Goal: Find specific page/section: Find specific page/section

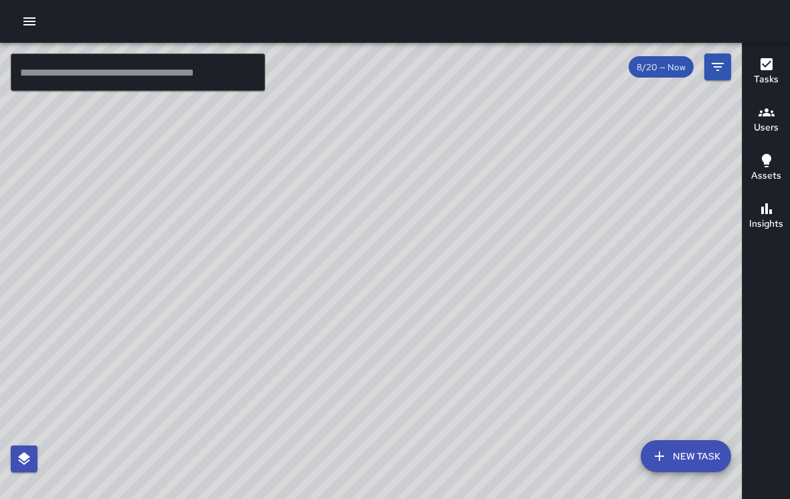
click at [598, 349] on div "© Mapbox © OpenStreetMap Improve this map" at bounding box center [371, 281] width 742 height 477
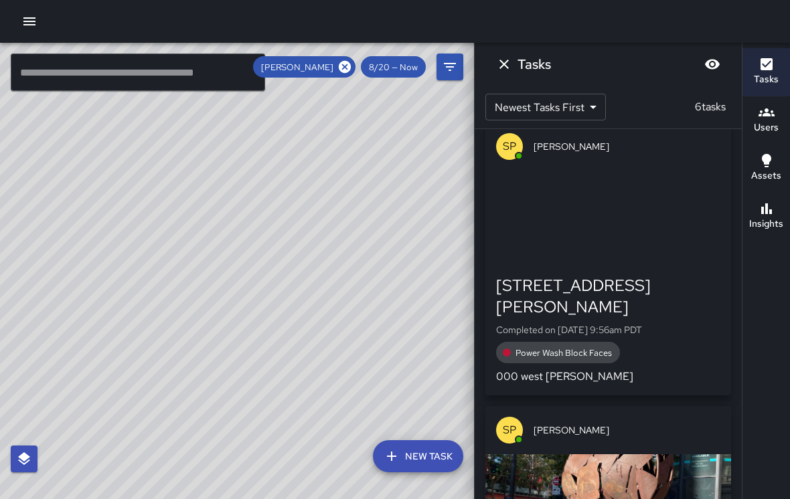
scroll to position [17, 0]
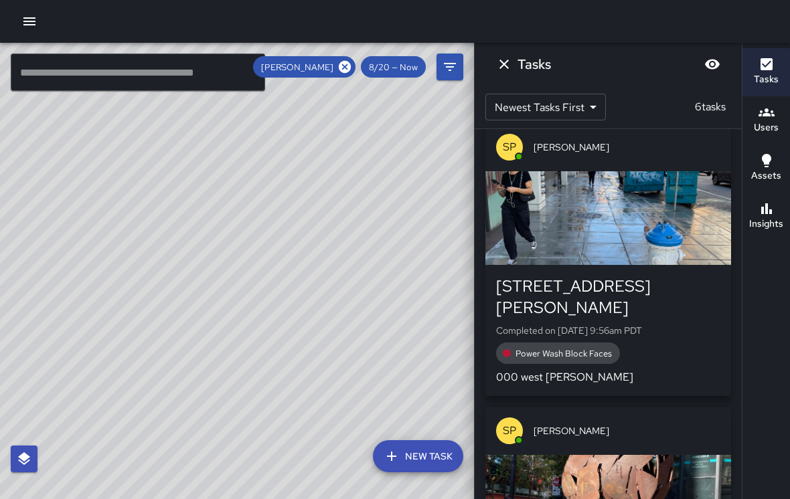
click at [651, 175] on div "button" at bounding box center [608, 218] width 246 height 94
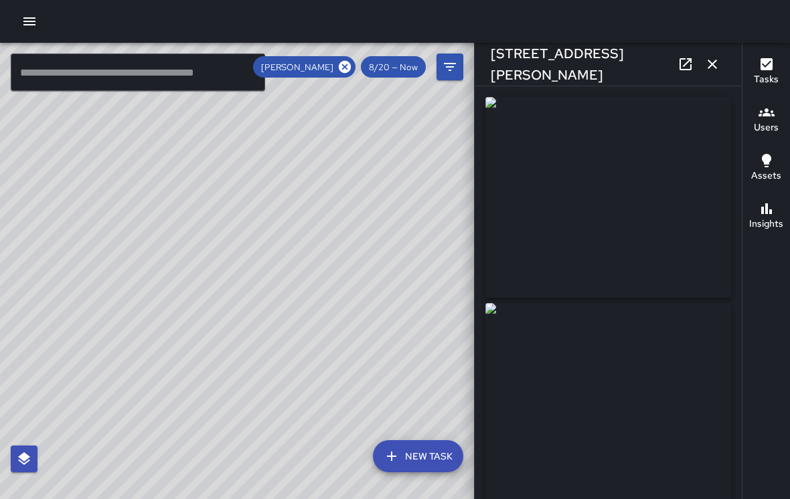
type input "**********"
click at [592, 236] on img at bounding box center [608, 197] width 246 height 201
click at [588, 268] on img at bounding box center [608, 197] width 246 height 201
click at [620, 216] on img at bounding box center [608, 197] width 246 height 201
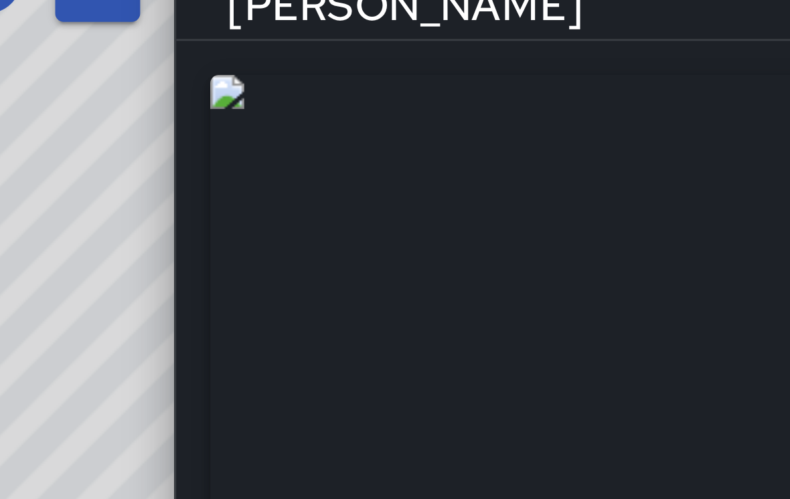
scroll to position [0, 0]
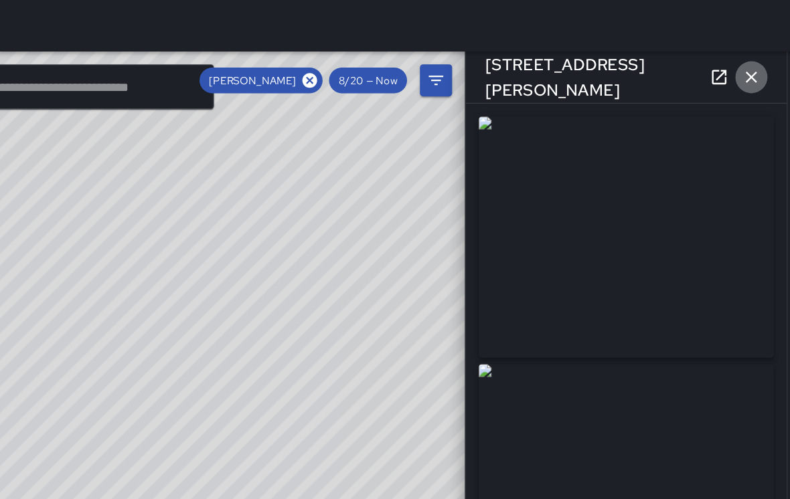
click at [699, 70] on button "button" at bounding box center [712, 64] width 27 height 27
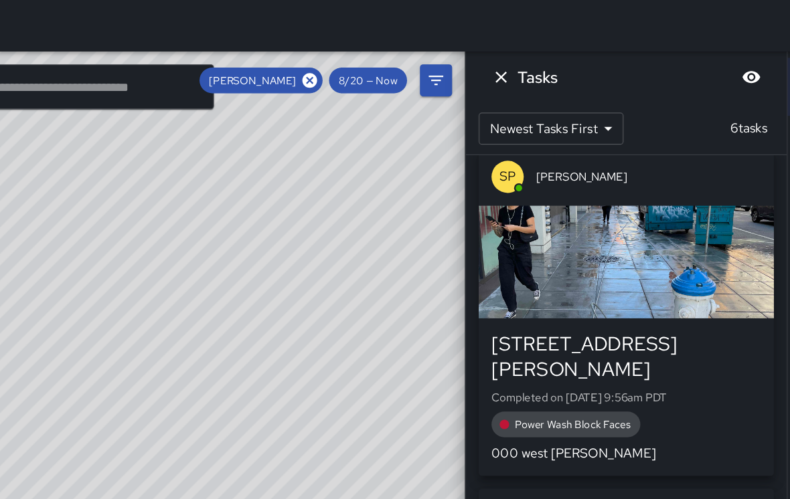
click at [496, 61] on icon "Dismiss" at bounding box center [504, 64] width 16 height 16
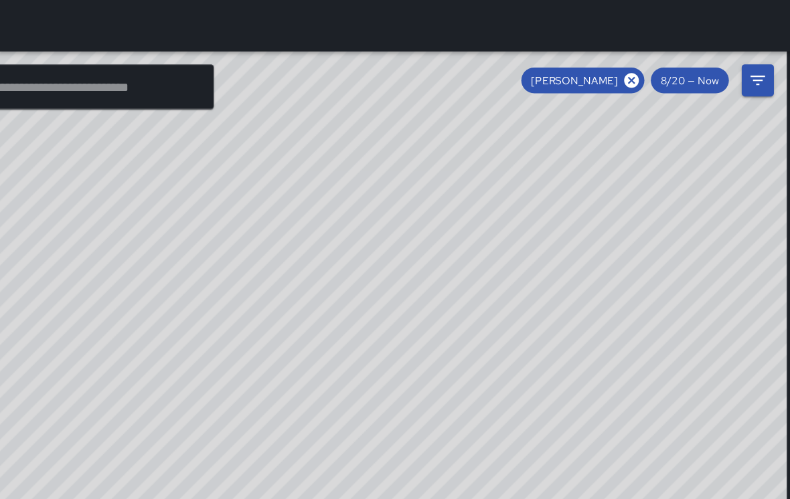
click at [605, 60] on icon at bounding box center [612, 67] width 15 height 15
click at [250, 186] on div "© Mapbox © OpenStreetMap Improve this map" at bounding box center [371, 281] width 742 height 477
click at [515, 127] on div "© Mapbox © OpenStreetMap Improve this map" at bounding box center [371, 281] width 742 height 477
